Goal: Information Seeking & Learning: Check status

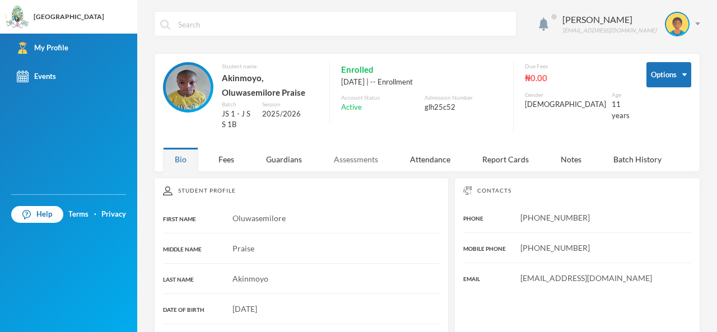
click at [349, 157] on div "Assessments" at bounding box center [356, 159] width 68 height 24
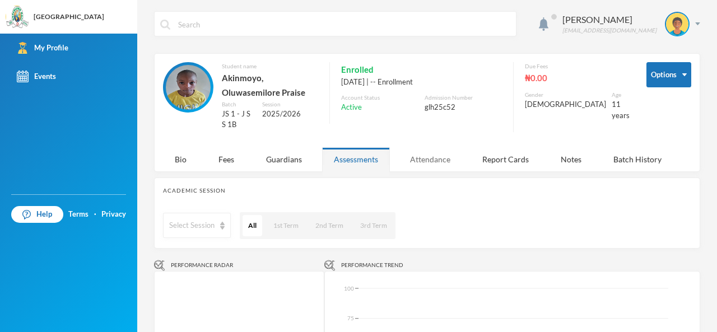
click at [424, 155] on div "Attendance" at bounding box center [430, 159] width 64 height 24
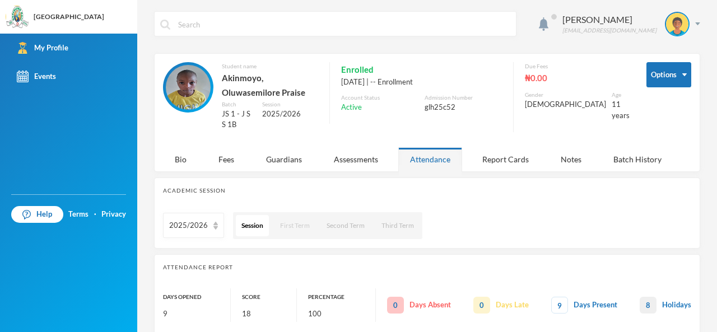
click at [294, 230] on button "First Term" at bounding box center [294, 225] width 41 height 21
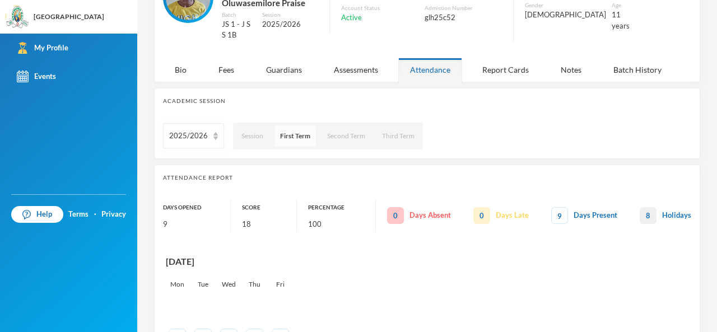
scroll to position [112, 0]
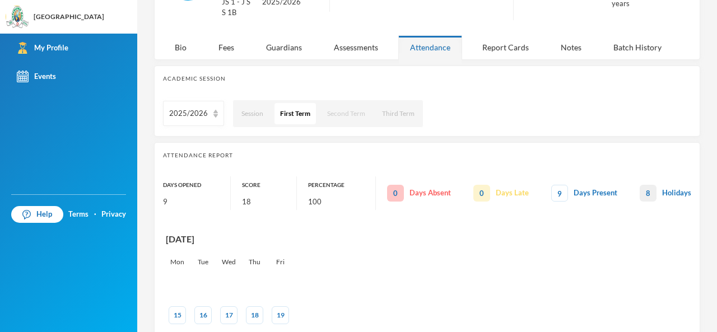
click at [347, 112] on button "Second Term" at bounding box center [345, 113] width 49 height 21
click at [386, 112] on button "Third Term" at bounding box center [398, 113] width 44 height 21
click at [287, 111] on button "First Term" at bounding box center [294, 113] width 41 height 21
click at [488, 49] on div "Report Cards" at bounding box center [505, 47] width 70 height 24
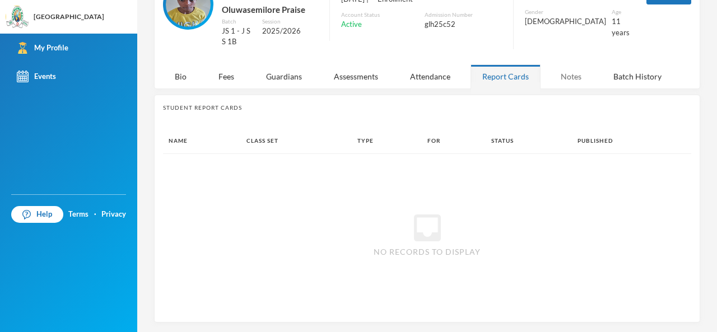
click at [578, 76] on div "Notes" at bounding box center [571, 76] width 44 height 24
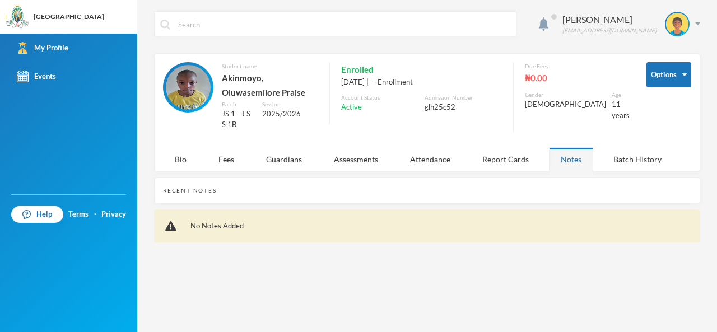
scroll to position [0, 0]
